Goal: Task Accomplishment & Management: Manage account settings

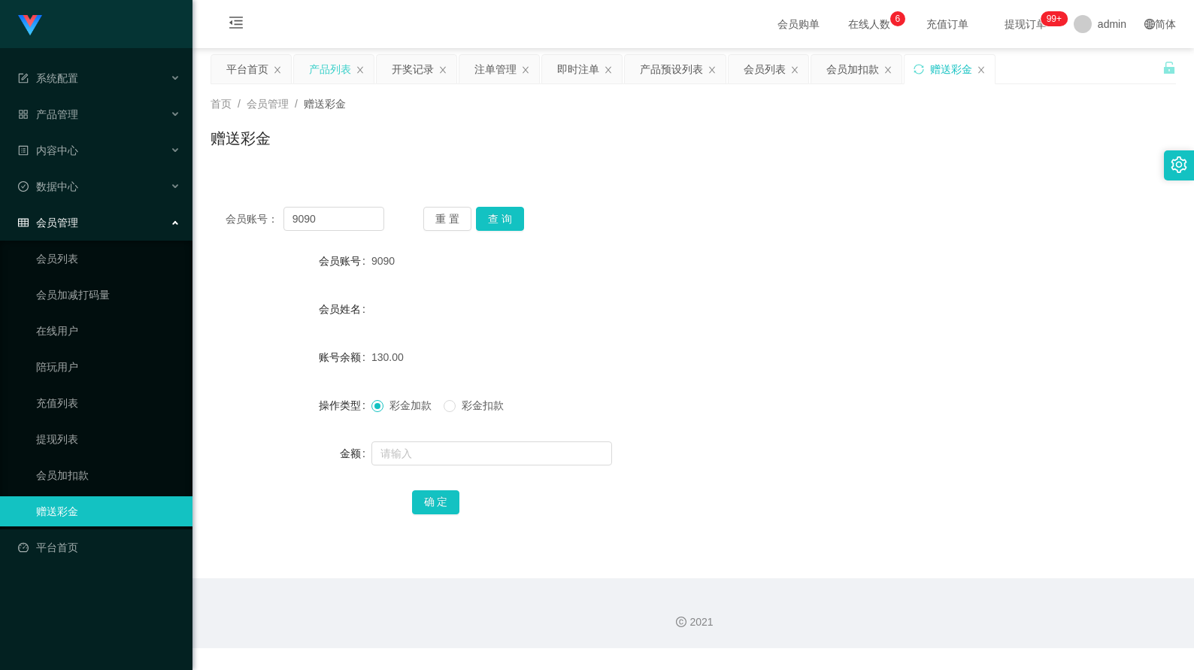
click at [338, 73] on div "产品列表" at bounding box center [330, 69] width 42 height 29
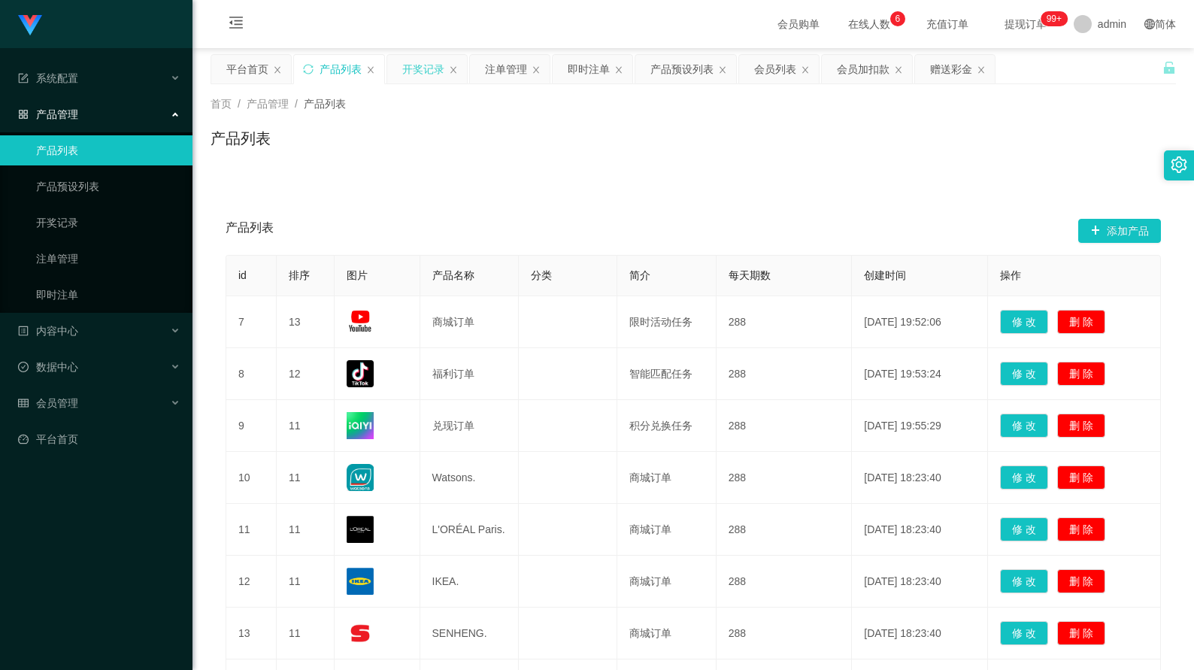
click at [431, 75] on div "开奖记录" at bounding box center [423, 69] width 42 height 29
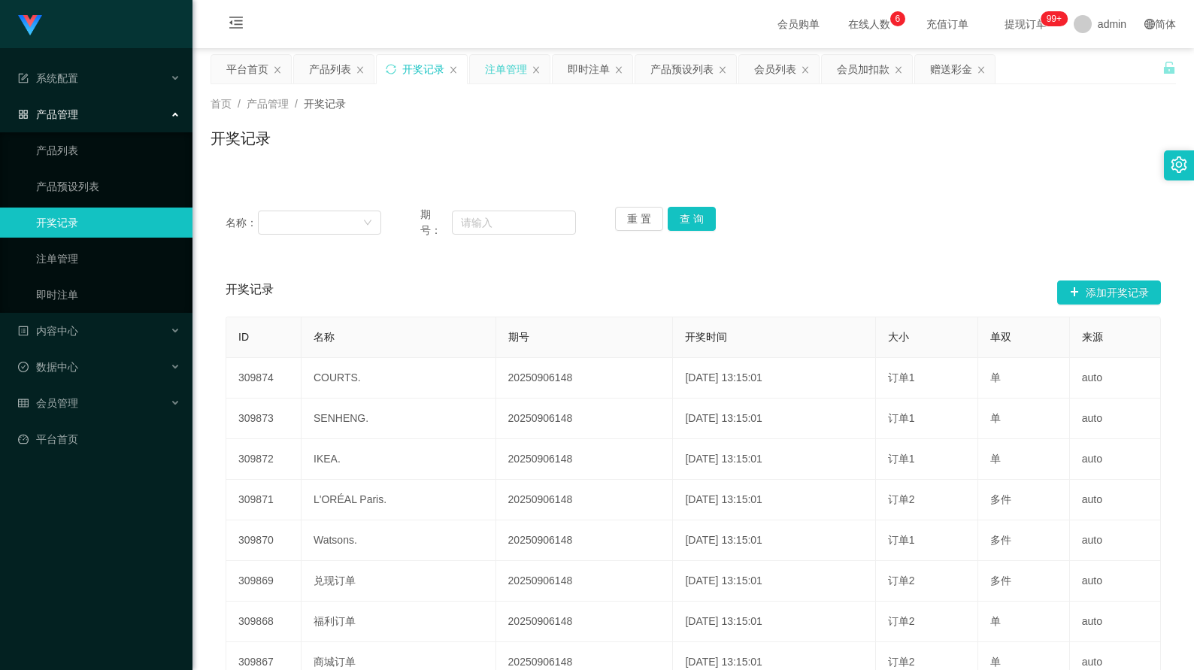
click at [512, 67] on div "注单管理" at bounding box center [506, 69] width 42 height 29
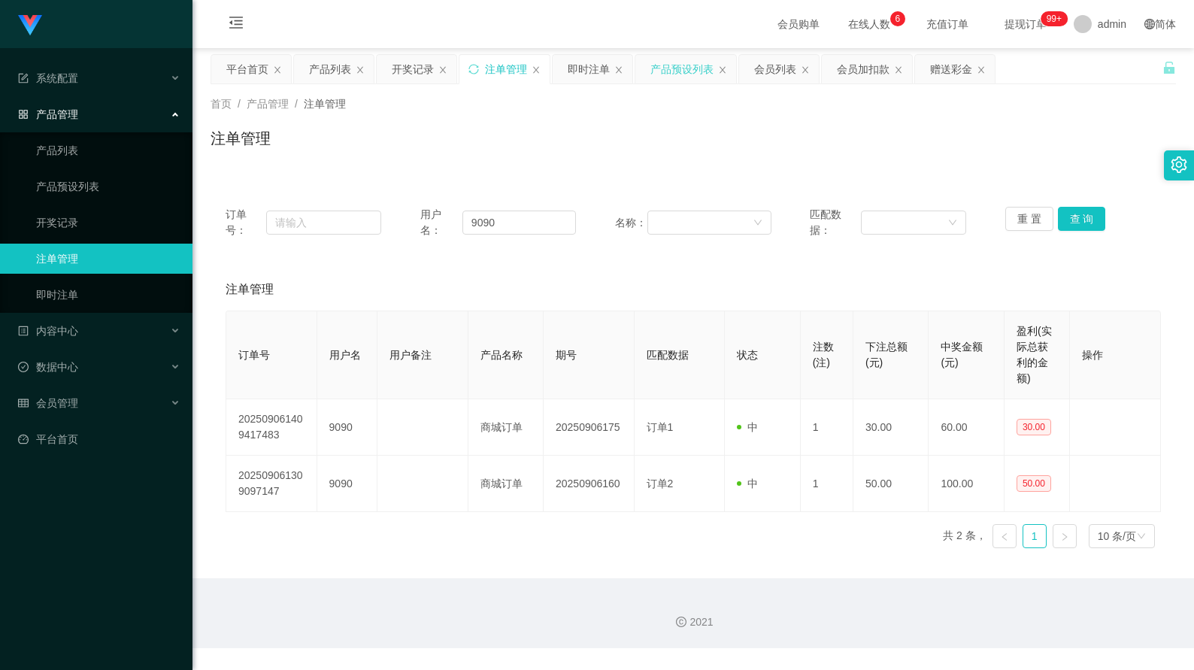
click at [668, 81] on div "产品预设列表" at bounding box center [681, 69] width 63 height 29
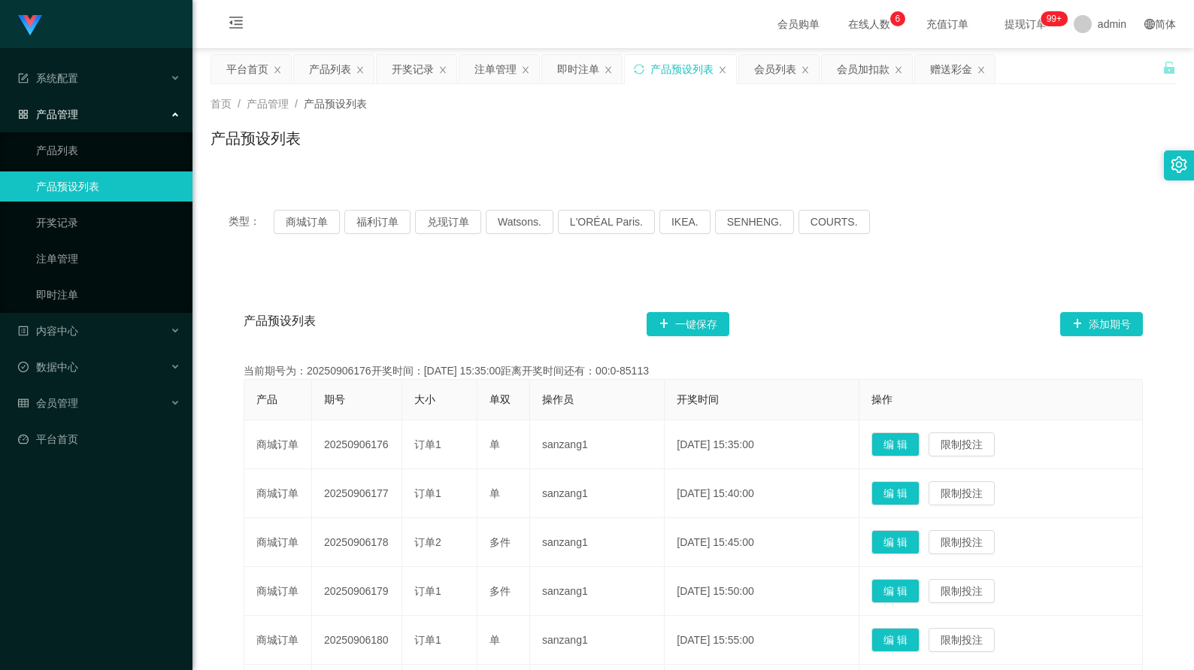
click at [483, 321] on div "产品预设列表 一键保存 添加期号" at bounding box center [693, 324] width 899 height 48
click at [319, 228] on button "商城订单" at bounding box center [307, 222] width 66 height 24
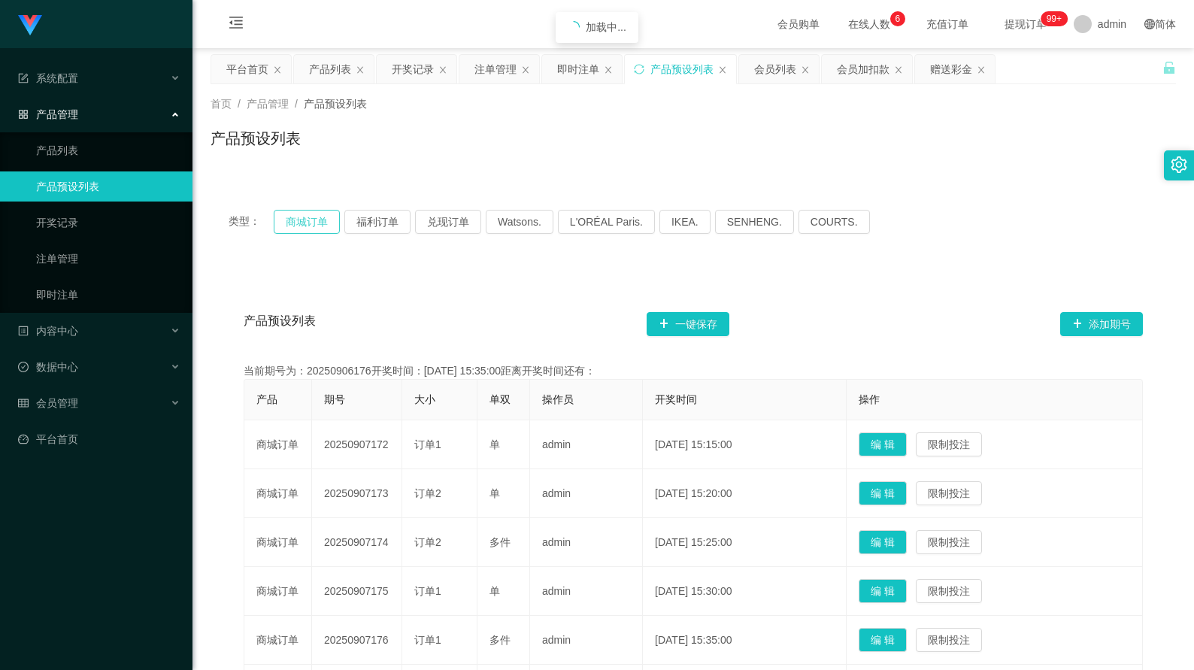
click at [319, 228] on button "商城订单" at bounding box center [307, 222] width 66 height 24
click at [423, 338] on div "产品预设列表 一键保存 添加期号" at bounding box center [693, 324] width 899 height 48
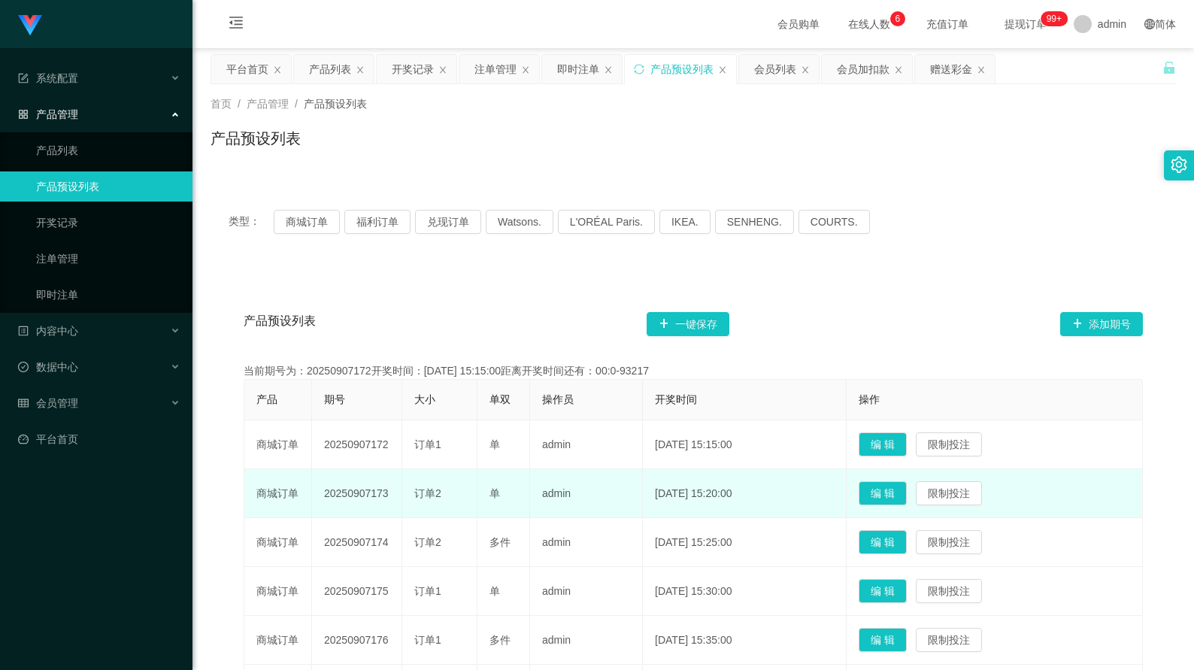
scroll to position [75, 0]
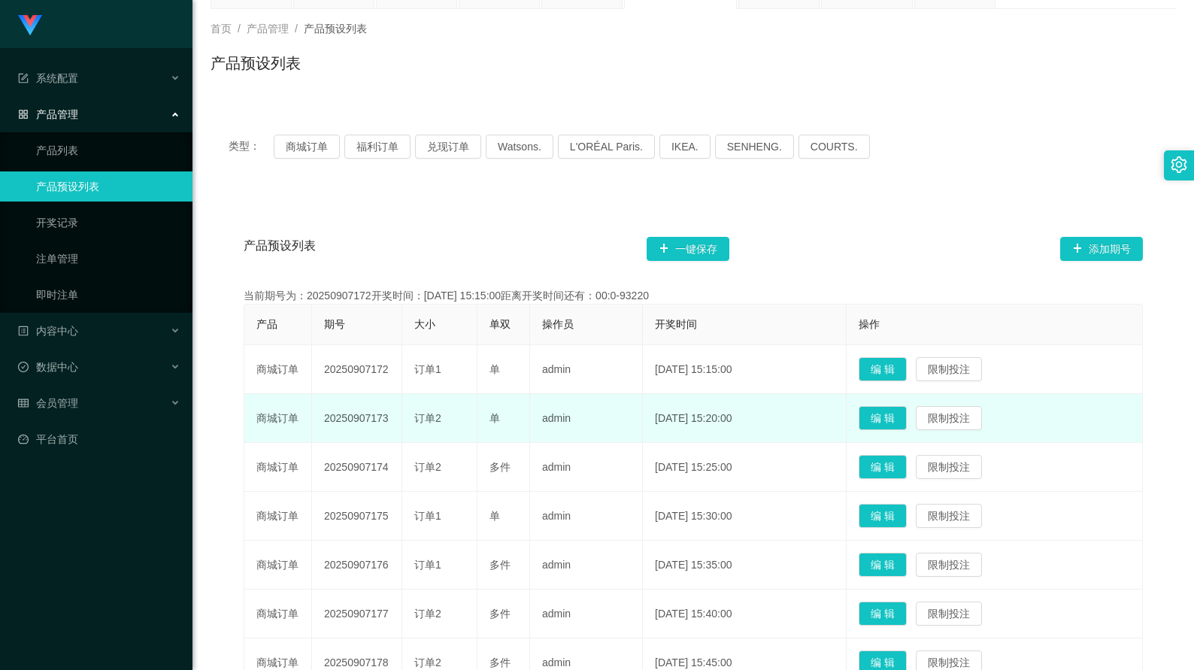
drag, startPoint x: 389, startPoint y: 421, endPoint x: 324, endPoint y: 418, distance: 65.5
click at [324, 418] on td "20250907173" at bounding box center [357, 418] width 90 height 49
copy td "20250907173"
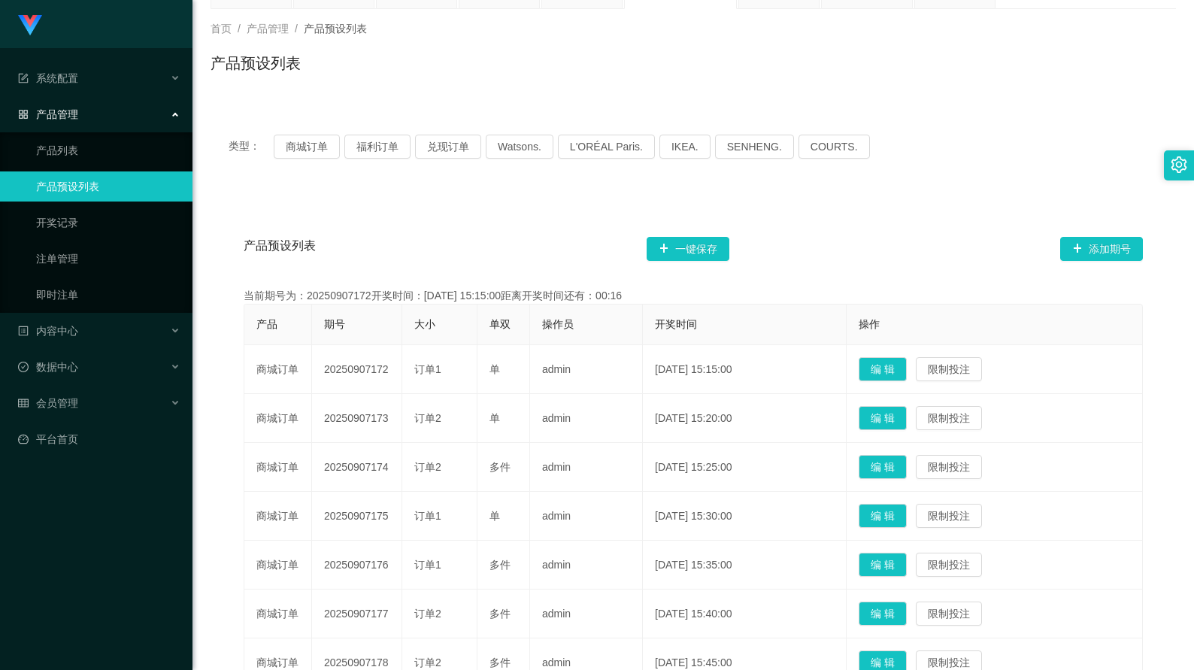
click at [368, 134] on div "类型： 商城订单 福利订单 兑现订单 Watsons. L'ORÉAL Paris. IKEA. [GEOGRAPHIC_DATA]. COURTS." at bounding box center [692, 147] width 965 height 60
click at [373, 142] on button "福利订单" at bounding box center [377, 147] width 66 height 24
click at [306, 142] on button "商城订单" at bounding box center [307, 147] width 66 height 24
click at [323, 144] on button "商城订单" at bounding box center [307, 147] width 66 height 24
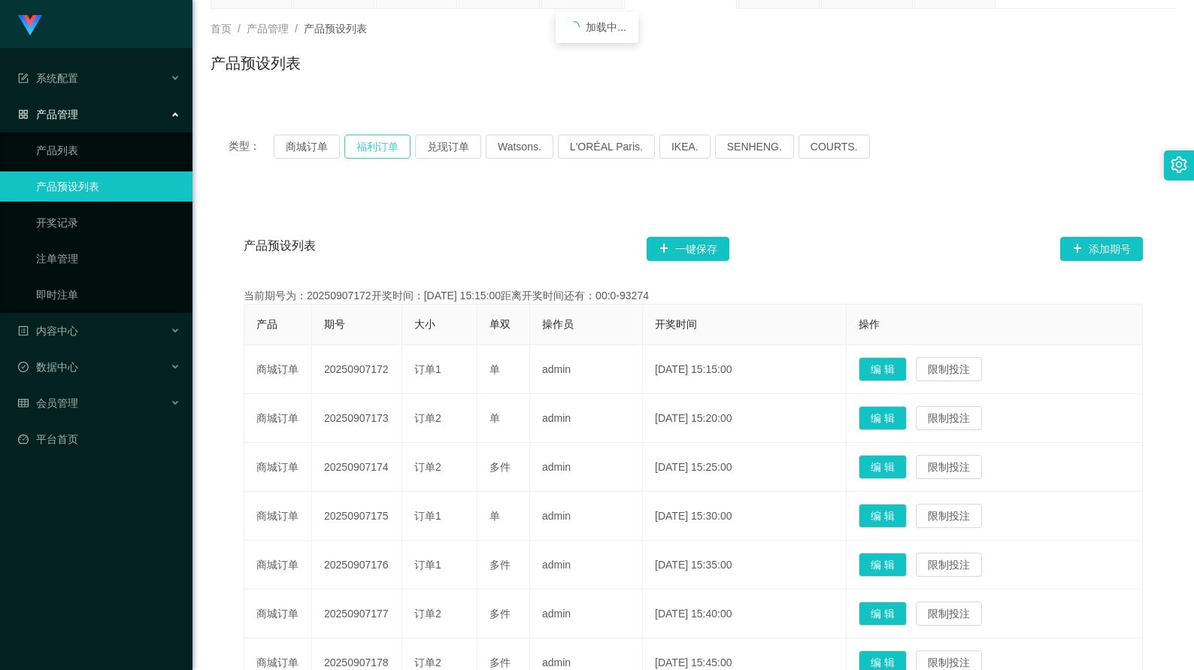
click at [395, 153] on button "福利订单" at bounding box center [377, 147] width 66 height 24
click at [310, 146] on button "商城订单" at bounding box center [307, 147] width 66 height 24
click at [327, 147] on button "商城订单" at bounding box center [307, 147] width 66 height 24
click at [385, 145] on button "福利订单" at bounding box center [377, 147] width 66 height 24
click at [328, 150] on button "商城订单" at bounding box center [307, 147] width 66 height 24
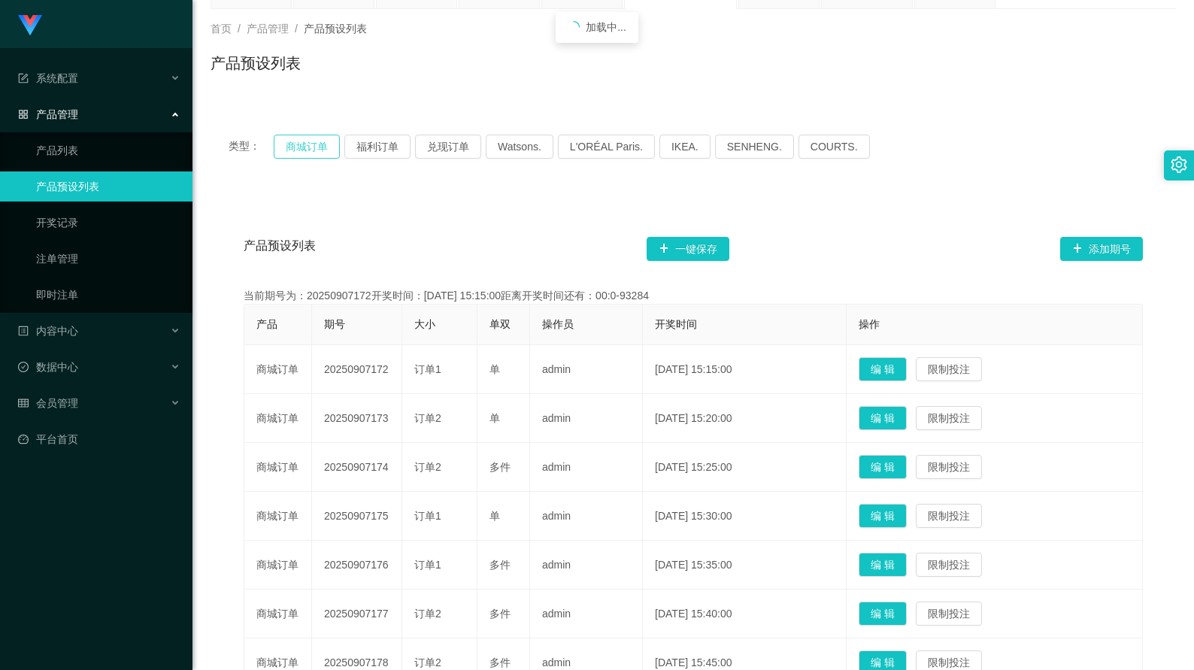
click at [328, 150] on button "商城订单" at bounding box center [307, 147] width 66 height 24
click at [363, 143] on button "福利订单" at bounding box center [377, 147] width 66 height 24
click at [310, 145] on button "商城订单" at bounding box center [307, 147] width 66 height 24
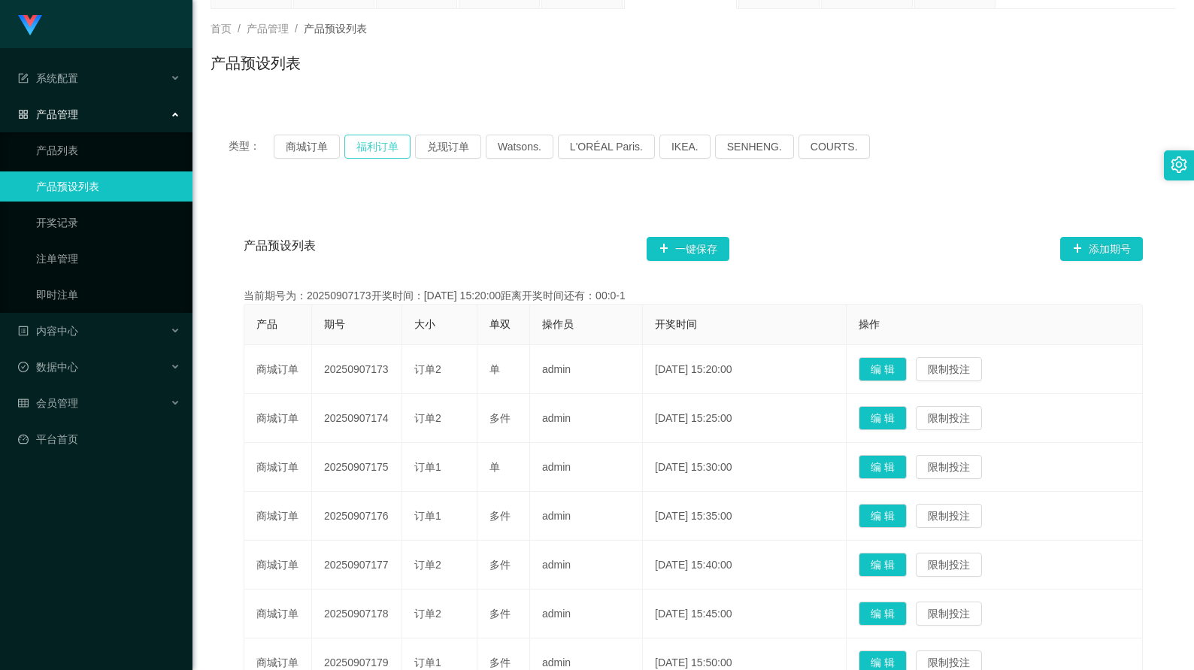
click at [385, 145] on button "福利订单" at bounding box center [377, 147] width 66 height 24
click at [302, 146] on button "商城订单" at bounding box center [307, 147] width 66 height 24
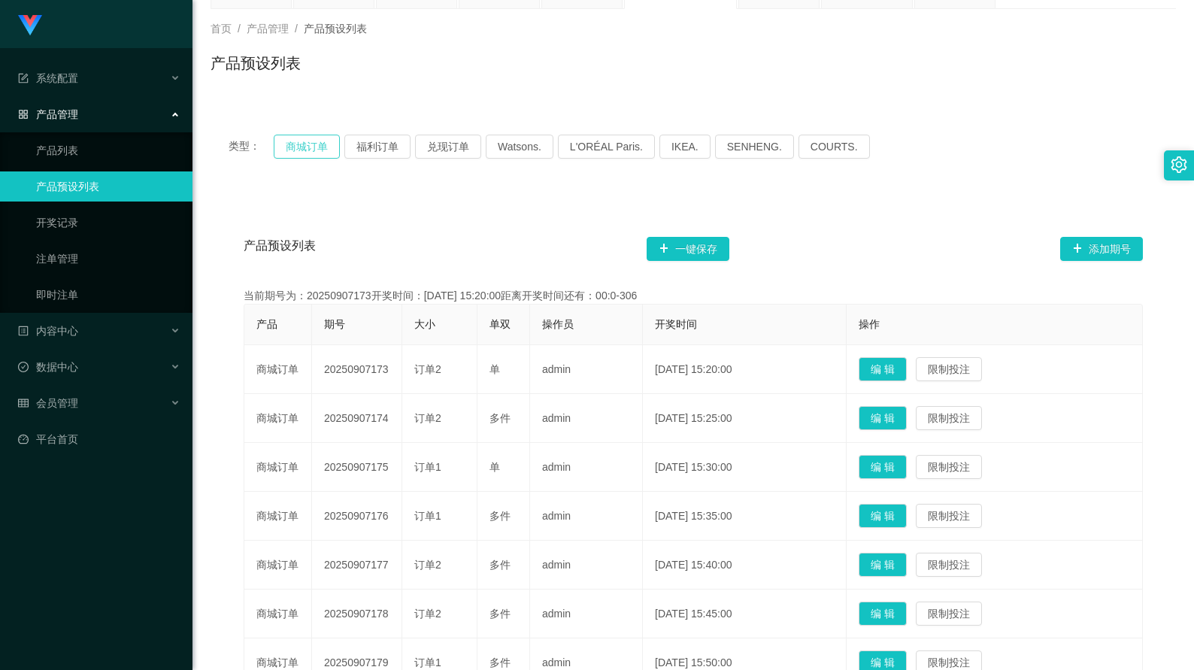
click at [302, 146] on button "商城订单" at bounding box center [307, 147] width 66 height 24
click at [384, 151] on button "福利订单" at bounding box center [377, 147] width 66 height 24
click at [293, 144] on button "商城订单" at bounding box center [307, 147] width 66 height 24
click at [383, 144] on button "福利订单" at bounding box center [377, 147] width 66 height 24
click at [296, 145] on button "商城订单" at bounding box center [307, 147] width 66 height 24
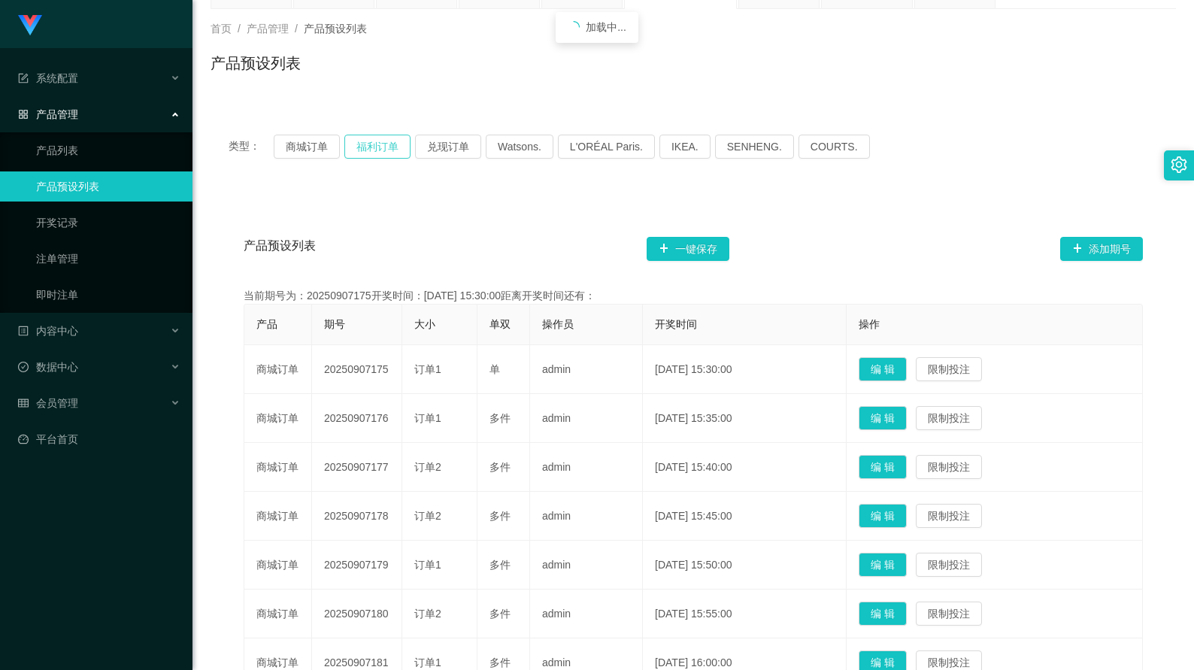
click at [380, 150] on button "福利订单" at bounding box center [377, 147] width 66 height 24
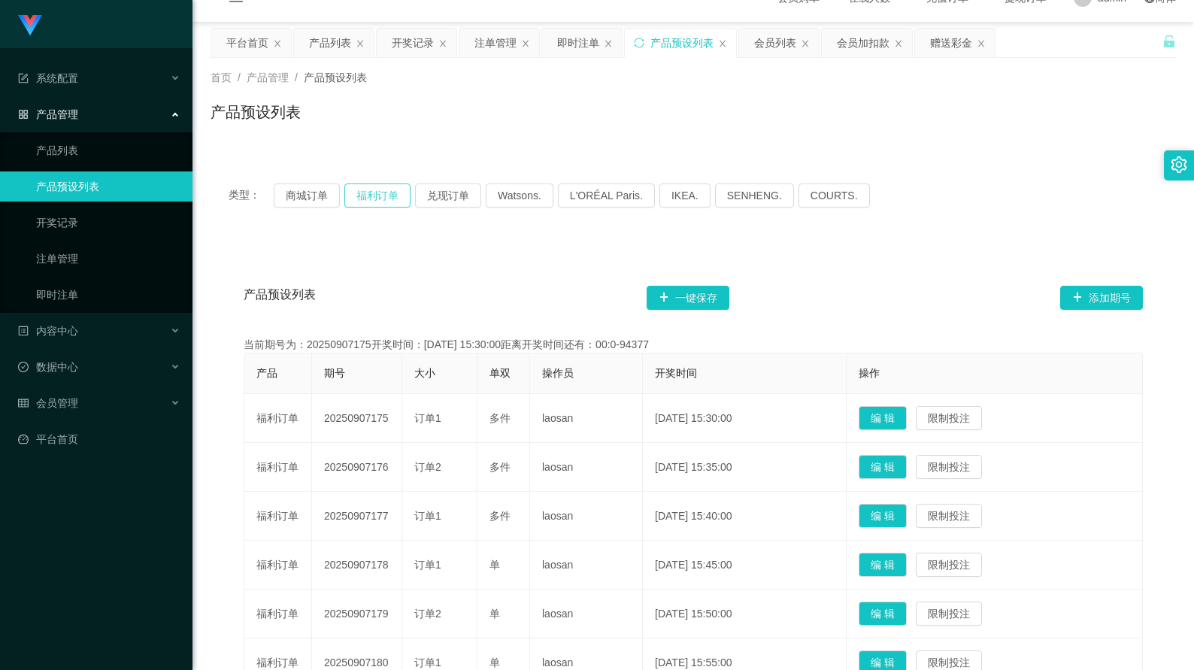
scroll to position [0, 0]
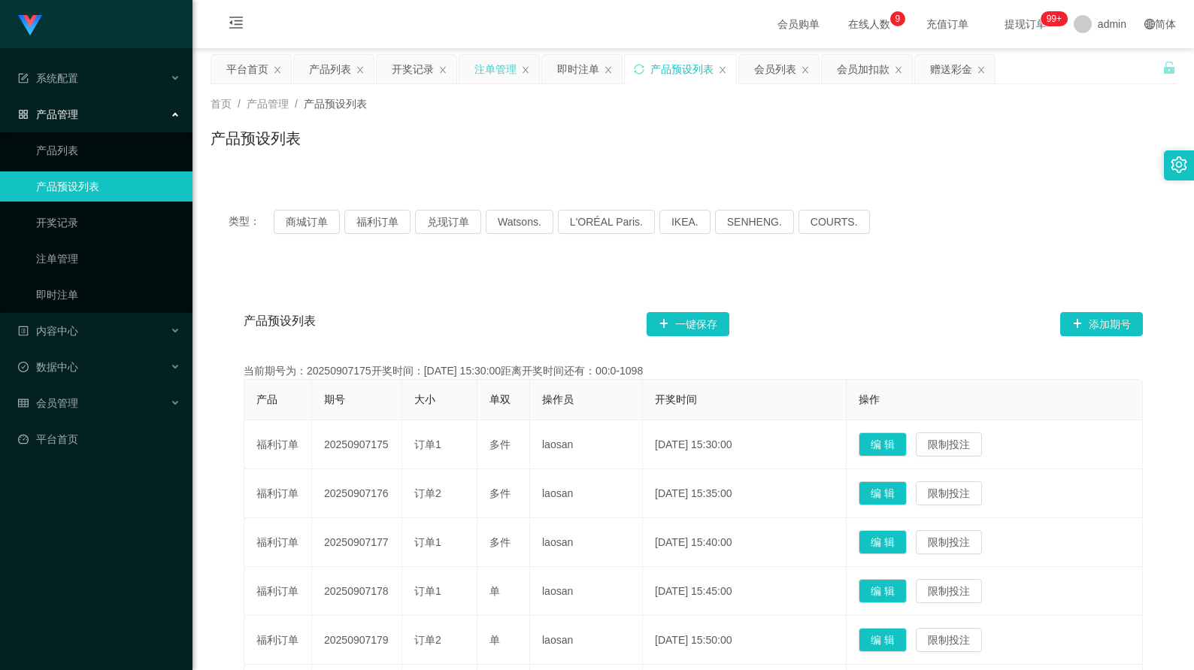
click at [486, 73] on div "注单管理" at bounding box center [495, 69] width 42 height 29
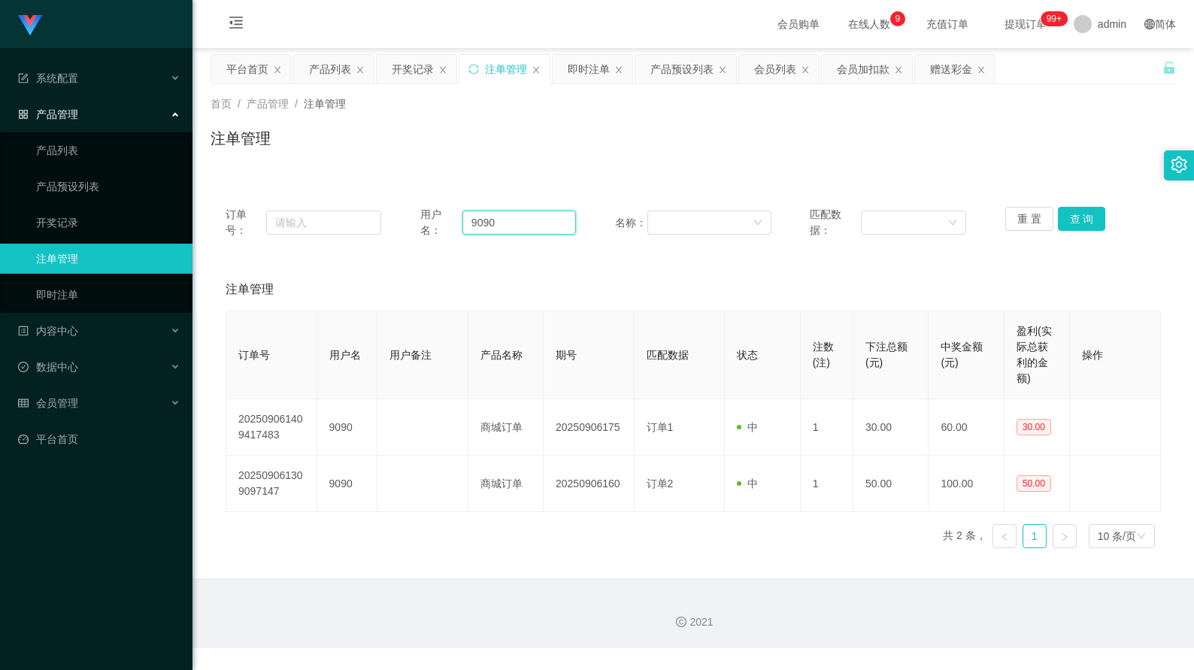
drag, startPoint x: 529, startPoint y: 224, endPoint x: 425, endPoint y: 214, distance: 104.9
click at [425, 214] on div "用户名： 9090" at bounding box center [498, 223] width 156 height 32
paste input "Kzgian"
type input "Kzgian"
click at [1084, 227] on button "查 询" at bounding box center [1082, 219] width 48 height 24
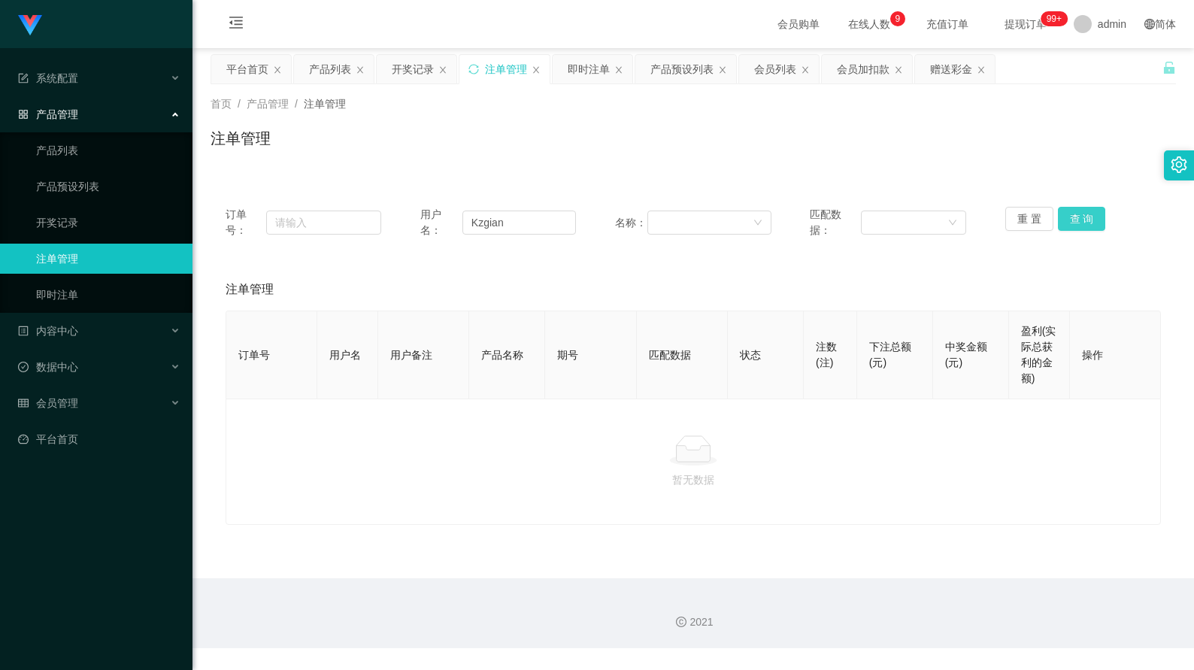
click at [1084, 227] on button "查 询" at bounding box center [1082, 219] width 48 height 24
click at [504, 220] on input "Kzgian" at bounding box center [519, 222] width 114 height 24
click at [1072, 222] on button "查 询" at bounding box center [1082, 219] width 48 height 24
click at [857, 75] on div "会员加扣款" at bounding box center [863, 69] width 53 height 29
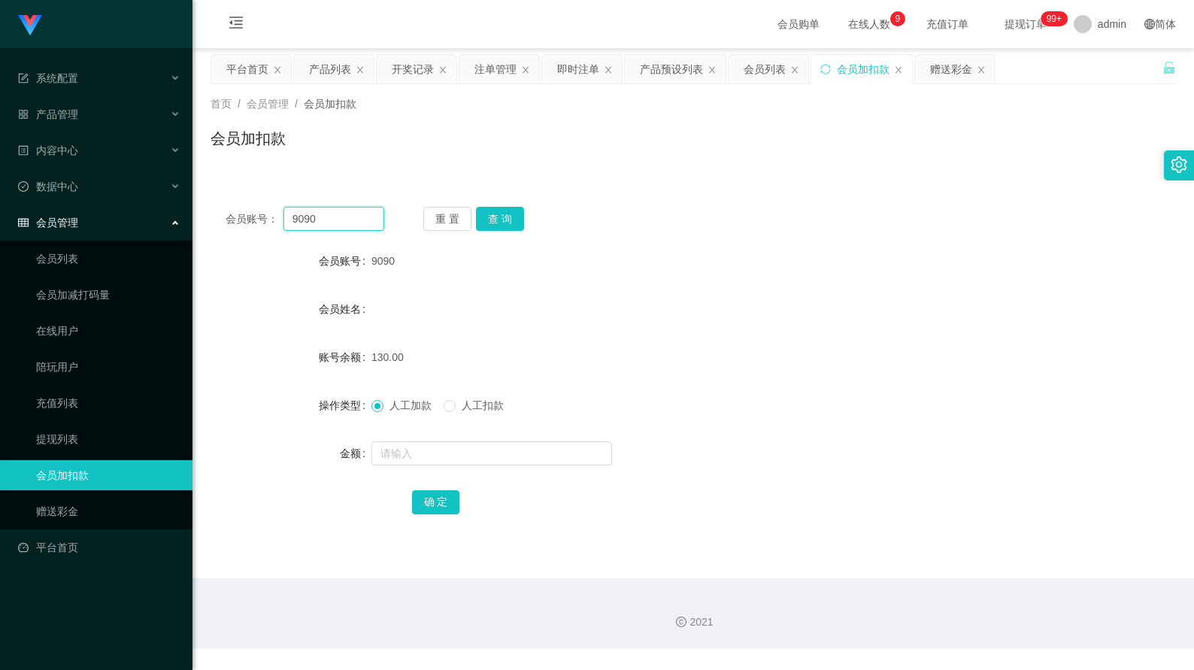
drag, startPoint x: 356, startPoint y: 219, endPoint x: 273, endPoint y: 209, distance: 83.3
click at [273, 209] on div "会员账号： 9090" at bounding box center [304, 219] width 159 height 24
paste input "Kzgian"
click at [513, 216] on button "查 询" at bounding box center [500, 219] width 48 height 24
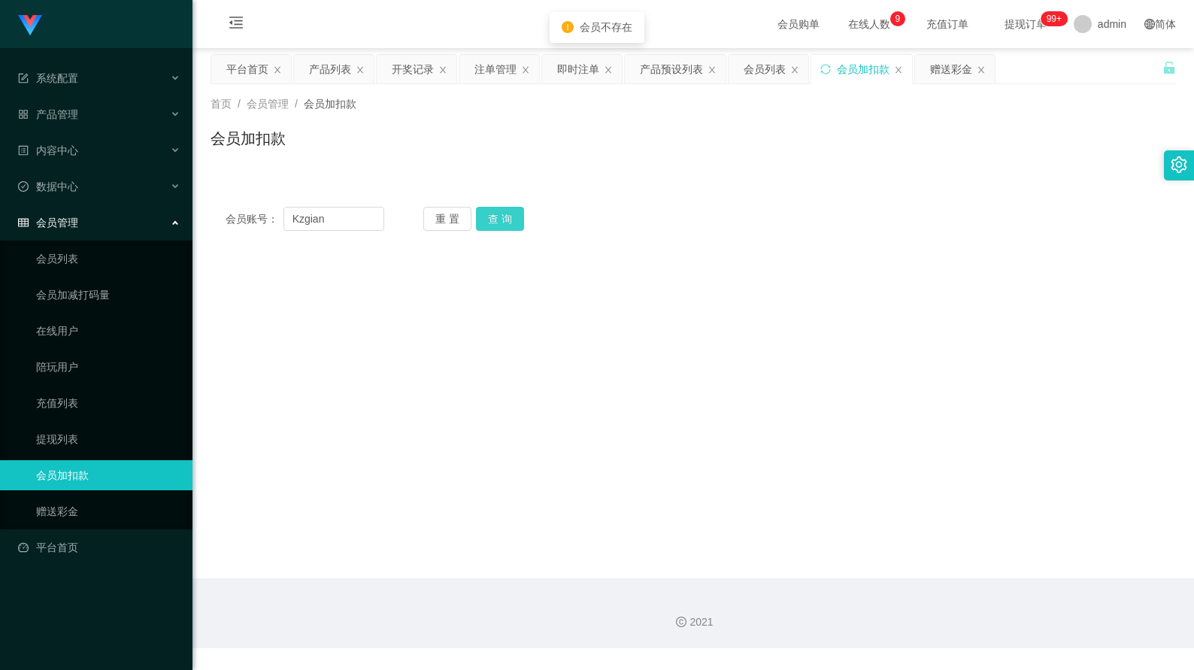
click at [513, 216] on button "查 询" at bounding box center [500, 219] width 48 height 24
drag, startPoint x: 368, startPoint y: 219, endPoint x: 250, endPoint y: 213, distance: 118.1
click at [250, 213] on div "会员账号： Kzgian" at bounding box center [304, 219] width 159 height 24
click at [506, 213] on button "查 询" at bounding box center [500, 219] width 48 height 24
click at [355, 226] on input "Kzgian" at bounding box center [333, 219] width 101 height 24
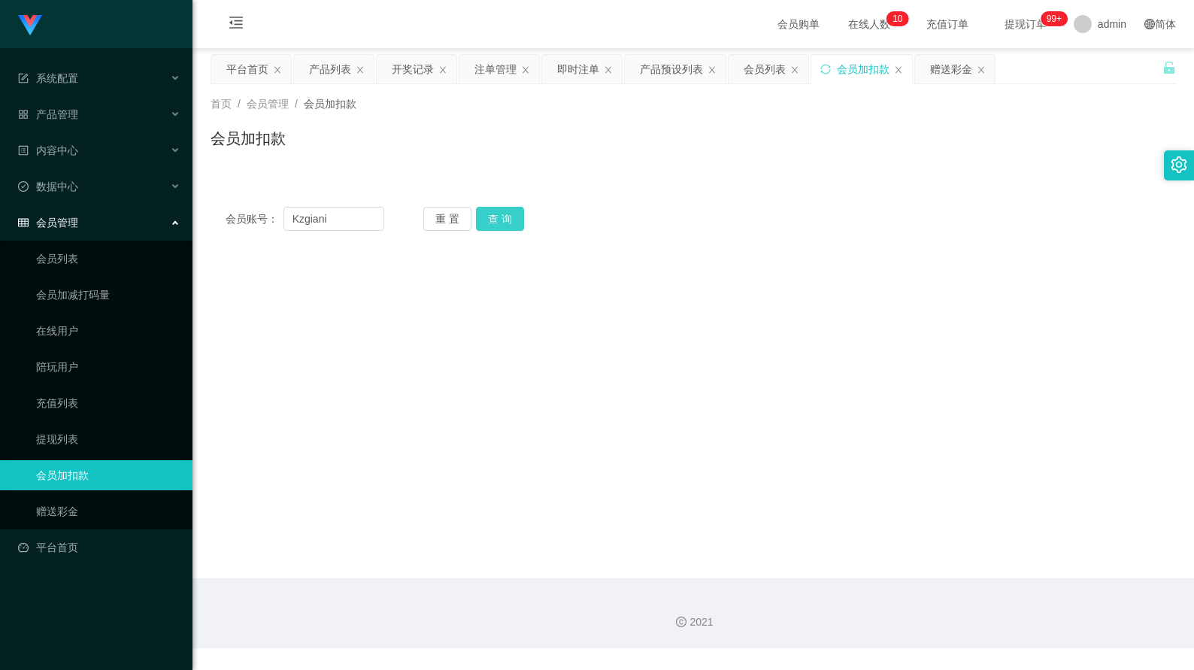
click at [504, 222] on button "查 询" at bounding box center [500, 219] width 48 height 24
click at [304, 224] on input "Kzgiani" at bounding box center [333, 219] width 101 height 24
click at [307, 220] on input "Kzgiani" at bounding box center [333, 219] width 101 height 24
click at [507, 216] on button "查 询" at bounding box center [500, 219] width 48 height 24
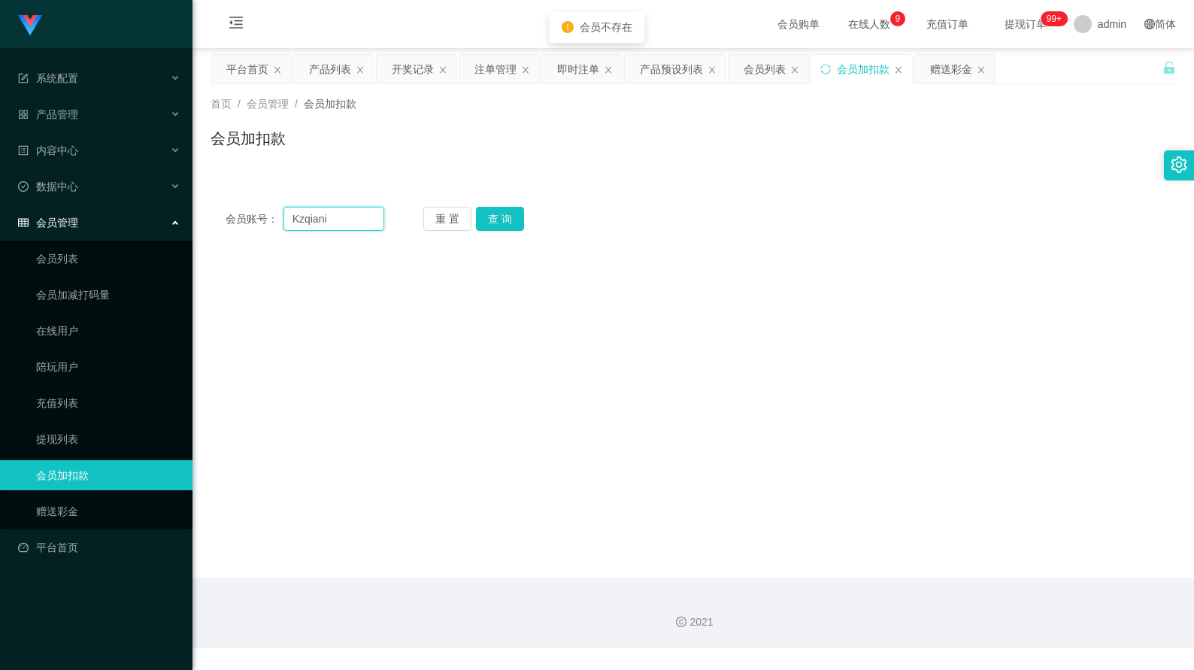
click at [363, 222] on input "Kzqiani" at bounding box center [333, 219] width 101 height 24
type input "Kzqian"
click at [509, 220] on button "查 询" at bounding box center [500, 219] width 48 height 24
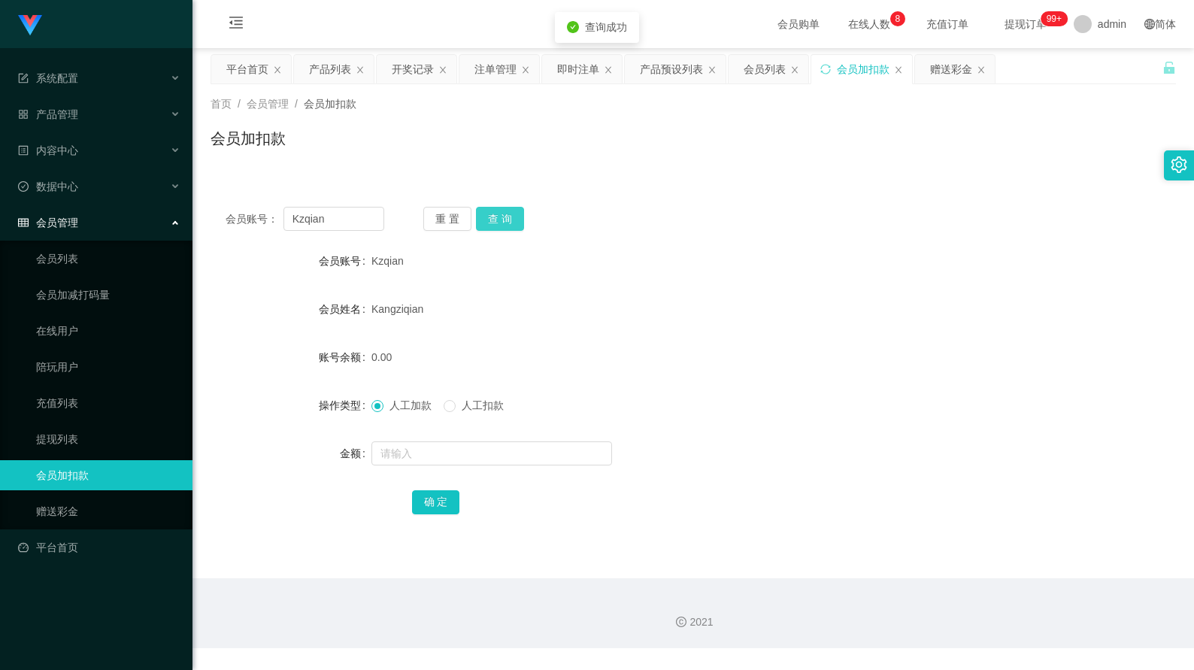
click at [509, 220] on button "查 询" at bounding box center [500, 219] width 48 height 24
